Goal: Transaction & Acquisition: Register for event/course

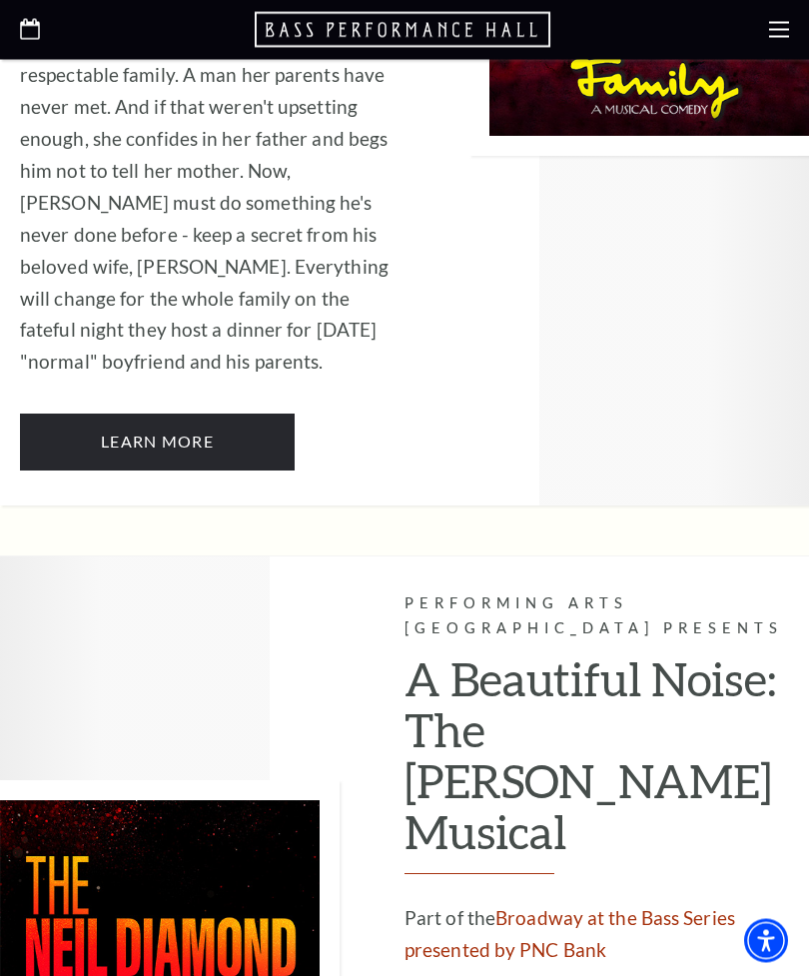
scroll to position [2633, 0]
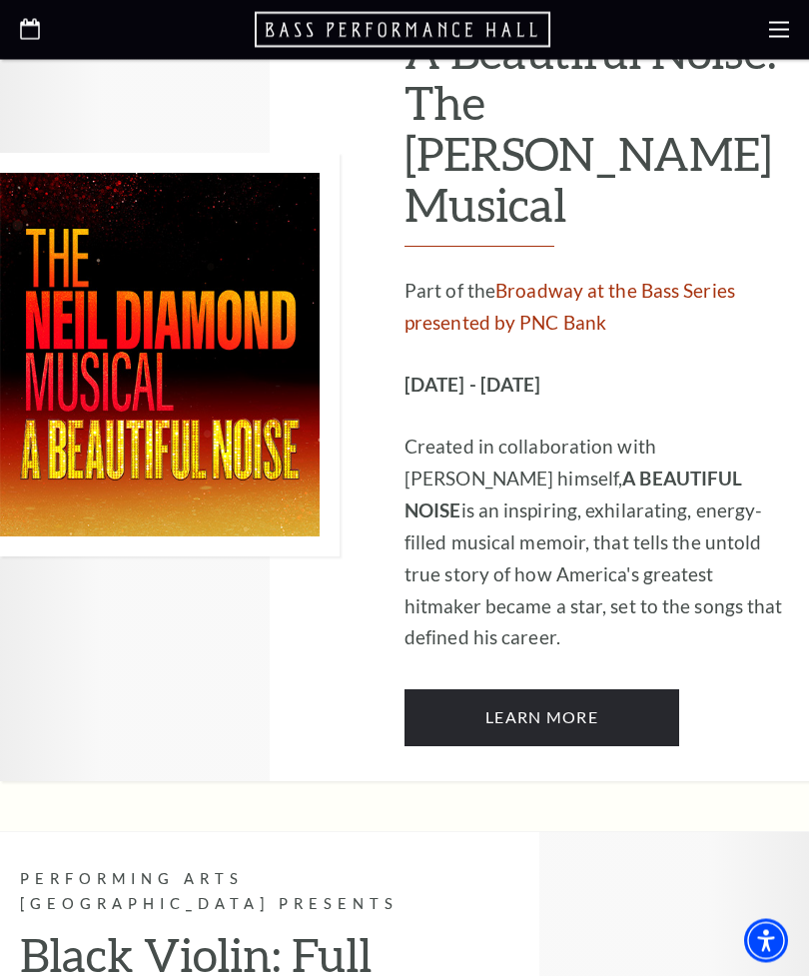
click at [770, 36] on use at bounding box center [779, 30] width 20 height 16
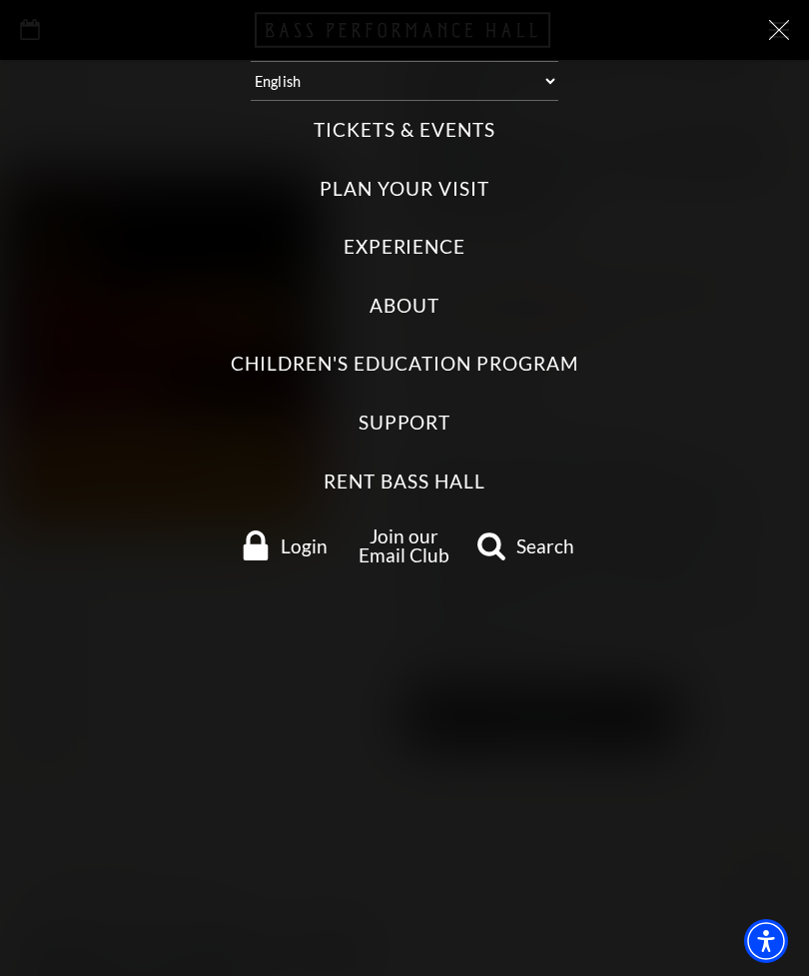
click at [460, 137] on label "Tickets & Events" at bounding box center [404, 130] width 181 height 27
click at [0, 0] on Events "Tickets & Events" at bounding box center [0, 0] width 0 height 0
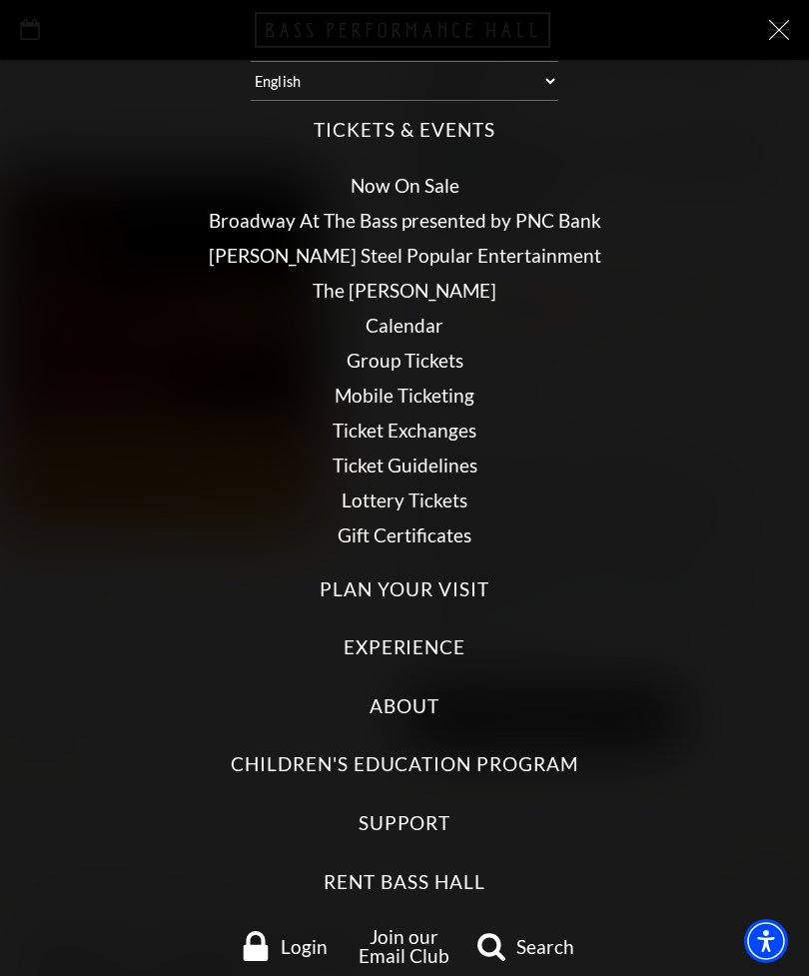
click at [549, 221] on link "Broadway At The Bass presented by PNC Bank" at bounding box center [405, 220] width 392 height 23
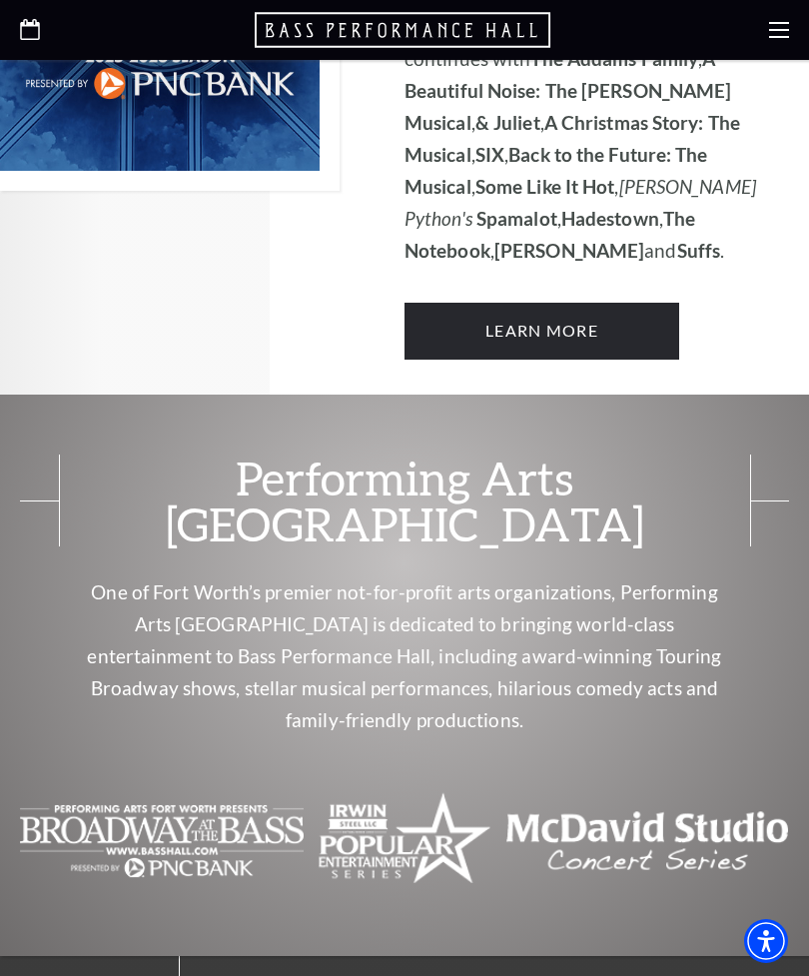
scroll to position [1170, 0]
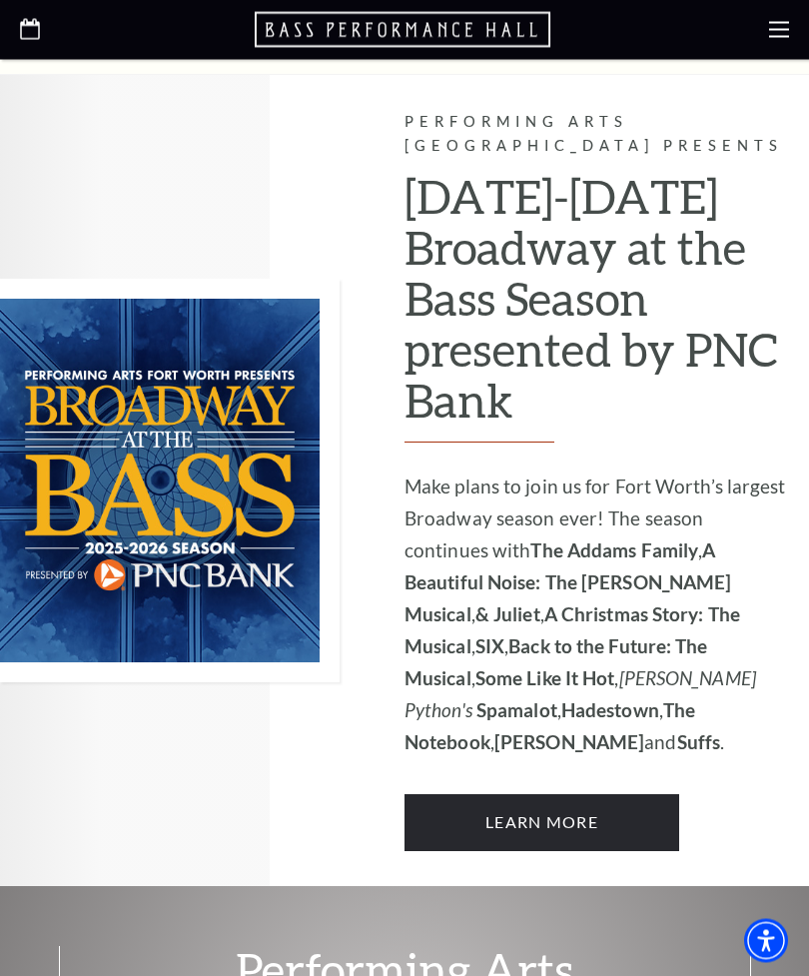
click at [465, 795] on link "Learn More" at bounding box center [541, 823] width 275 height 56
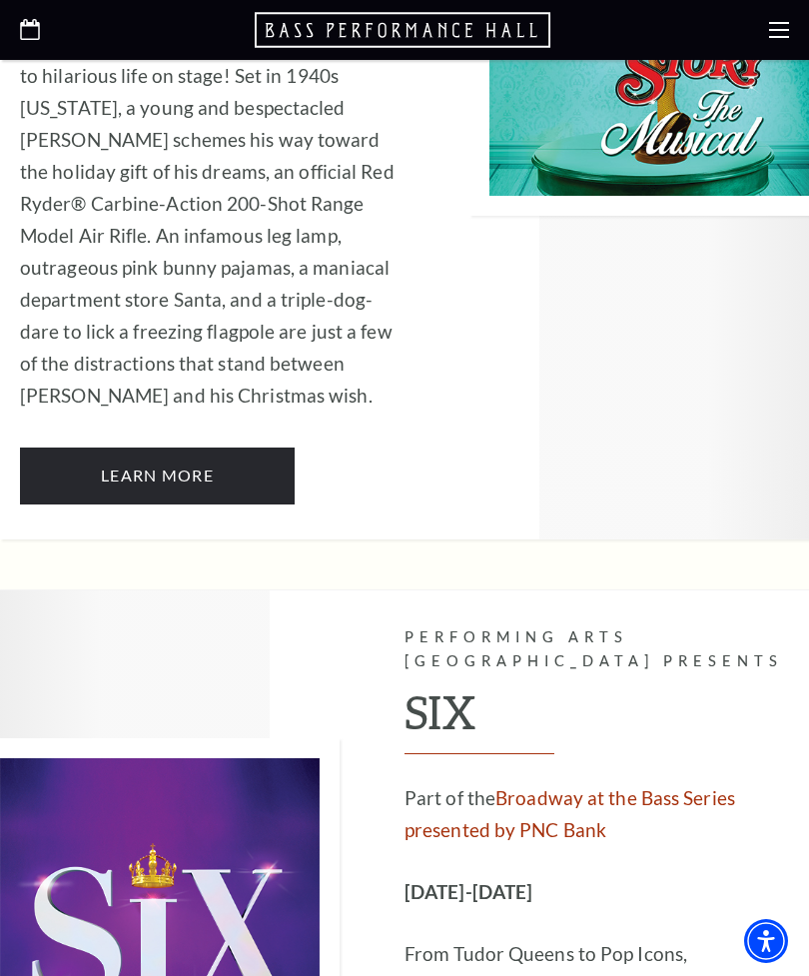
scroll to position [5517, 0]
